Goal: Book appointment/travel/reservation

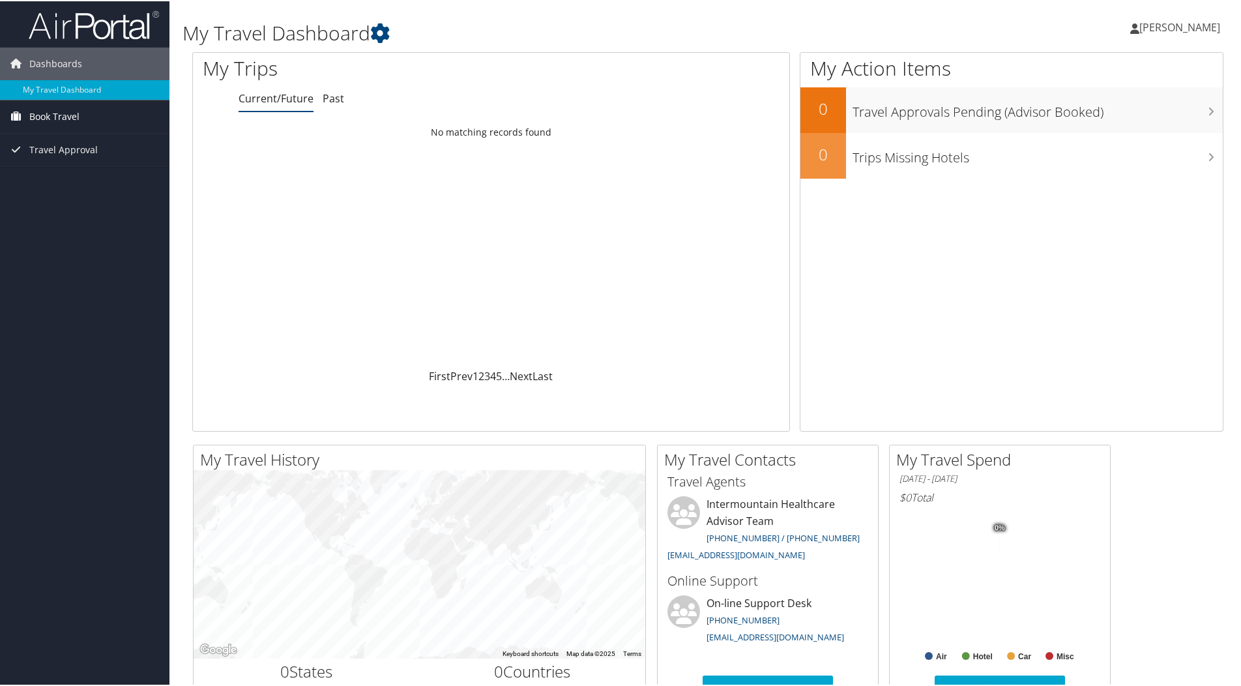
click at [67, 117] on span "Book Travel" at bounding box center [54, 115] width 50 height 33
click at [80, 158] on link "Book/Manage Online Trips" at bounding box center [84, 161] width 169 height 20
click at [76, 109] on span "Book Travel" at bounding box center [54, 115] width 50 height 33
click at [53, 108] on span "Book Travel" at bounding box center [54, 115] width 50 height 33
click at [36, 157] on link "Book/Manage Online Trips" at bounding box center [84, 161] width 169 height 20
